Goal: Download file/media

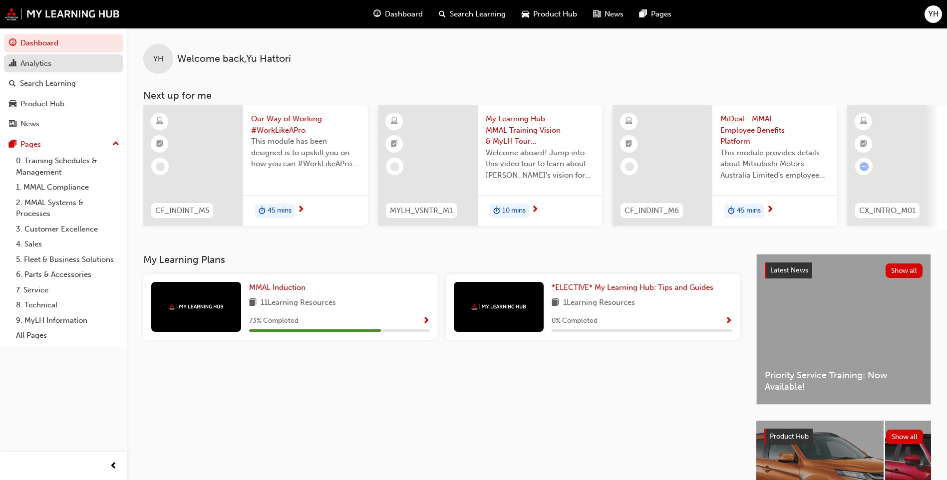
click at [52, 63] on div "Analytics" at bounding box center [63, 63] width 109 height 12
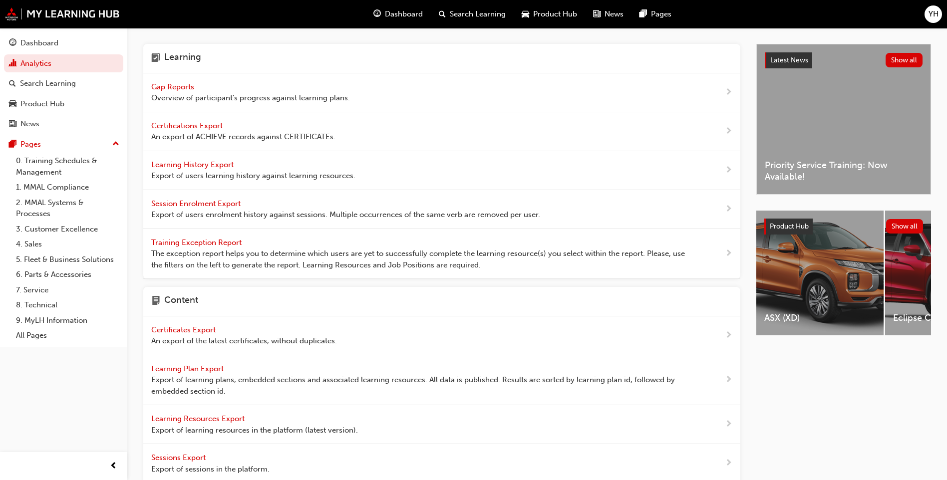
click at [197, 164] on span "Learning History Export" at bounding box center [193, 164] width 84 height 9
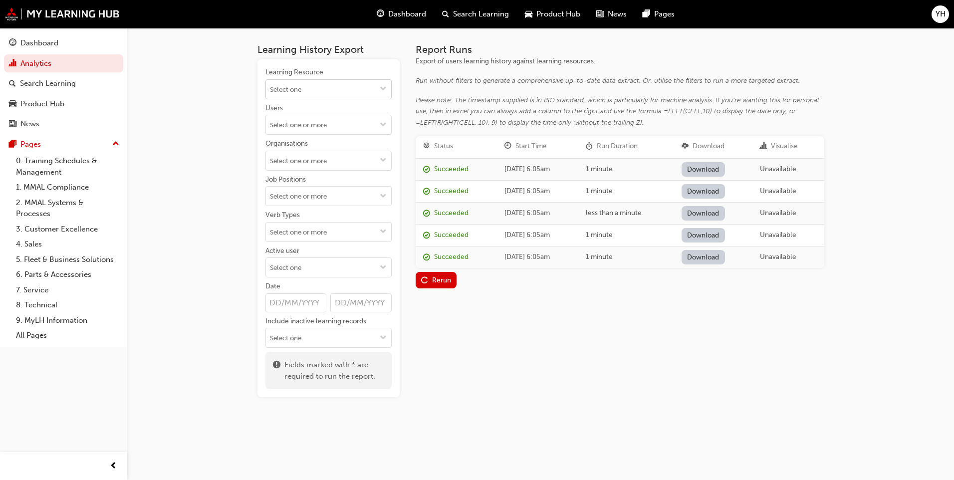
click at [328, 88] on input "Learning Resource" at bounding box center [328, 89] width 125 height 19
type input "prio"
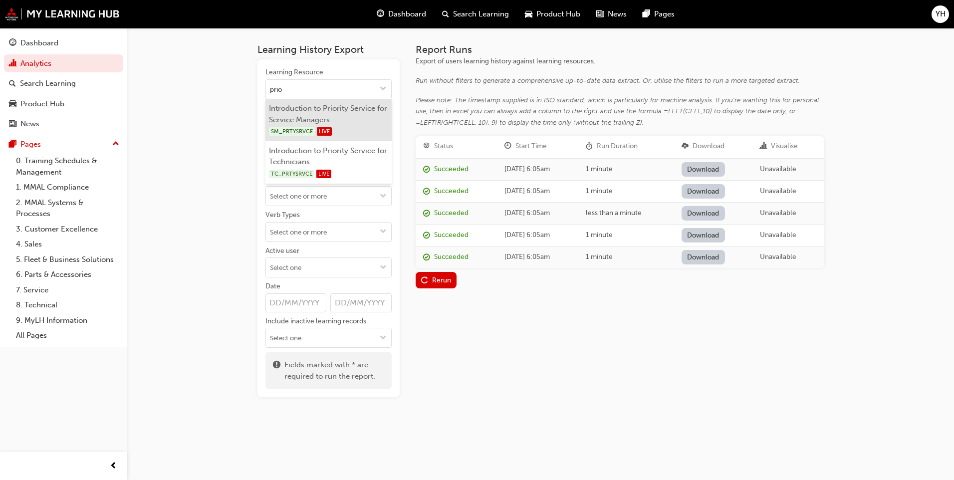
click at [310, 118] on li "Introduction to Priority Service for Service Managers SM_PRTYSRVCE LIVE" at bounding box center [328, 120] width 126 height 42
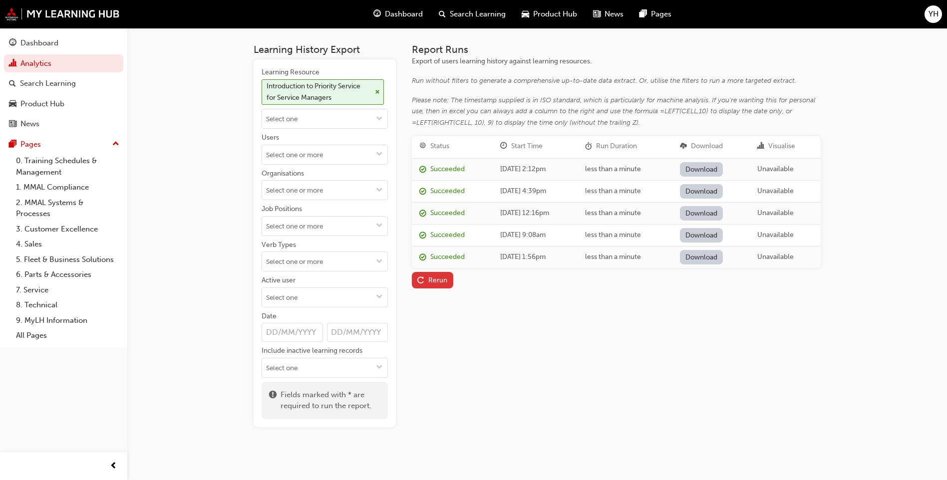
click at [433, 281] on div "Rerun" at bounding box center [437, 280] width 19 height 8
click at [713, 167] on link "Download" at bounding box center [701, 169] width 43 height 14
click at [861, 294] on div "Learning History Export Learning Resource Introduction to Priority Service for …" at bounding box center [473, 242] width 947 height 484
click at [321, 92] on div "Introduction to Priority Service for Service Managers" at bounding box center [318, 92] width 104 height 22
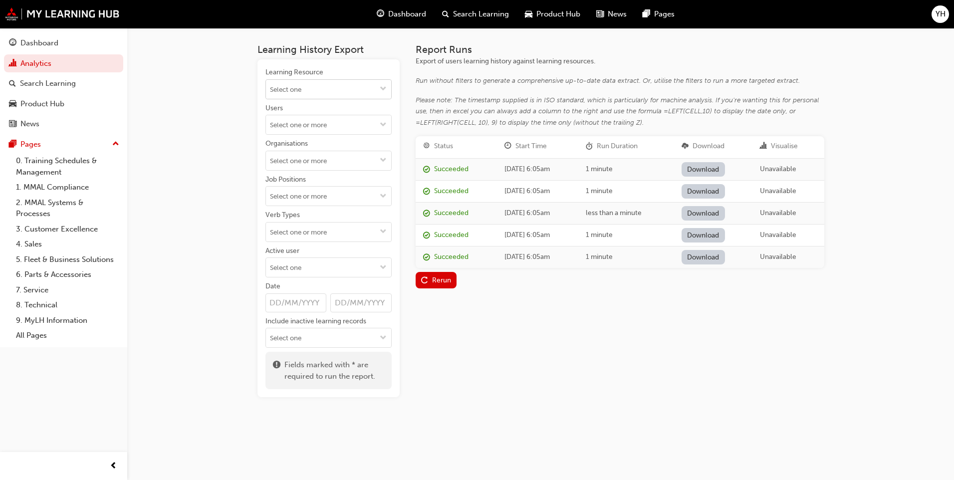
drag, startPoint x: 382, startPoint y: 94, endPoint x: 370, endPoint y: 95, distance: 12.0
click at [381, 94] on button "Learning Resource" at bounding box center [383, 89] width 16 height 19
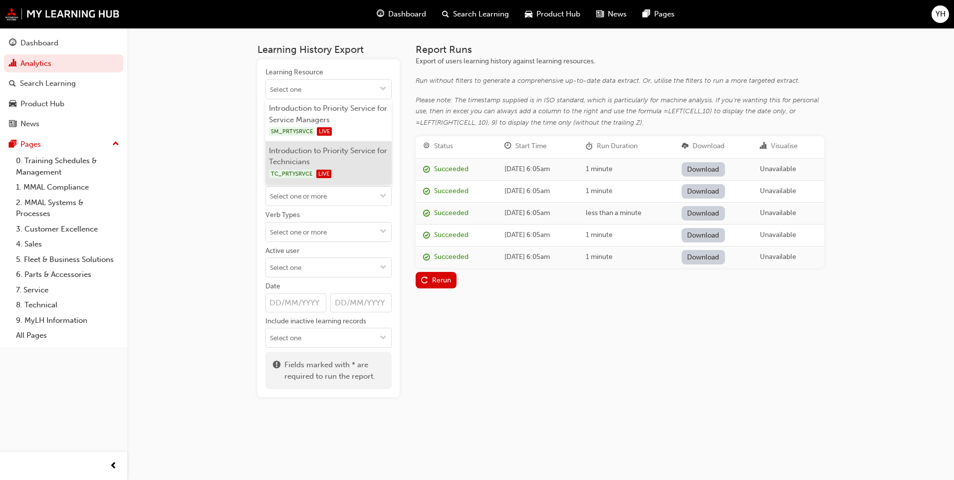
click at [326, 153] on li "Introduction to Priority Service for Technicians TC_PRTYSRVCE LIVE" at bounding box center [328, 162] width 126 height 42
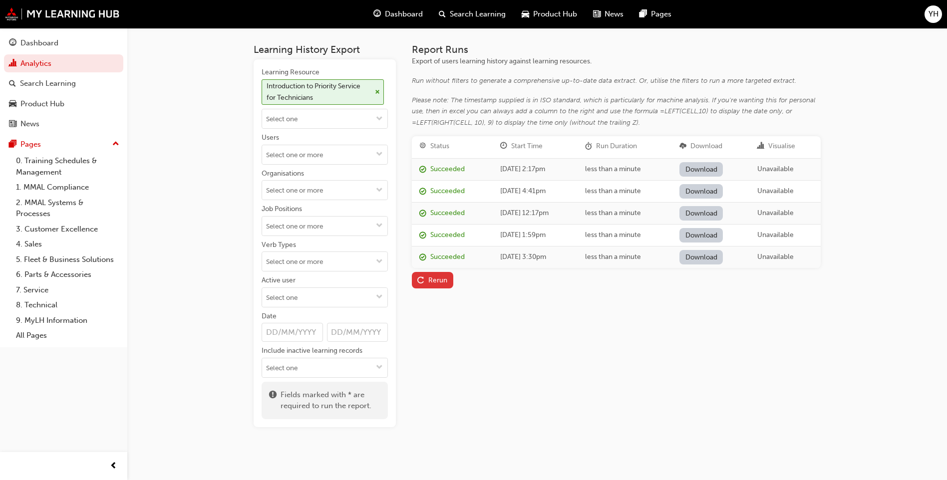
click at [430, 282] on div "Rerun" at bounding box center [437, 280] width 19 height 8
click at [720, 171] on link "Download" at bounding box center [700, 169] width 43 height 14
